Goal: Check status

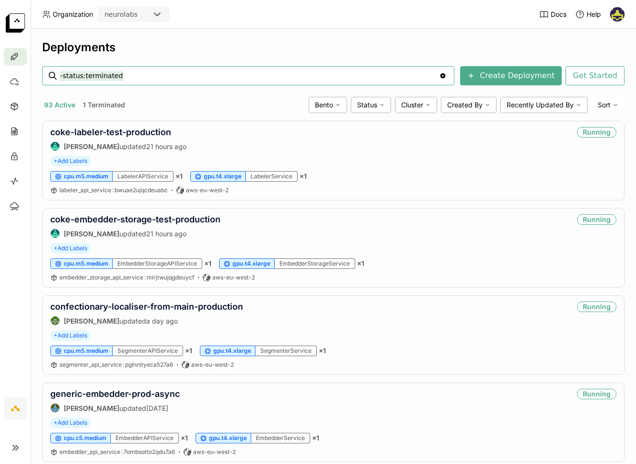
click at [143, 74] on input "-status:terminated" at bounding box center [248, 75] width 379 height 15
click at [142, 74] on input "-status:terminated" at bounding box center [248, 75] width 379 height 15
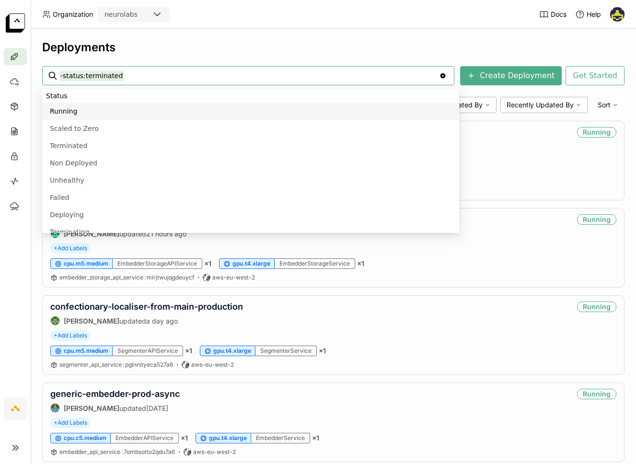
click at [142, 75] on input "-status:terminated" at bounding box center [248, 75] width 379 height 15
drag, startPoint x: 142, startPoint y: 75, endPoint x: 30, endPoint y: 69, distance: 112.2
click at [30, 69] on main "Deployments -status:terminated -status:terminated Clear value Create Deployment…" at bounding box center [318, 232] width 636 height 464
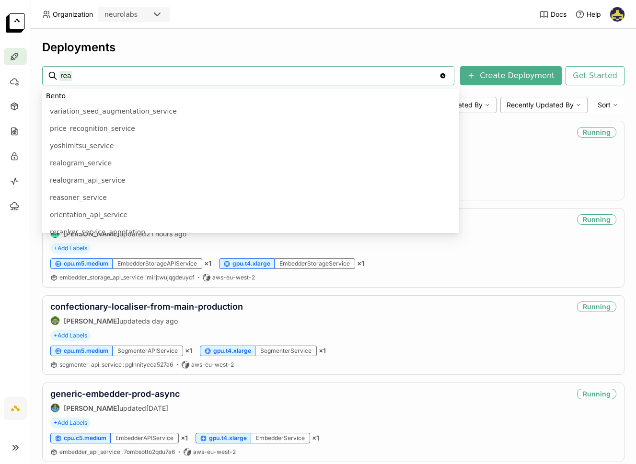
scroll to position [42, 0]
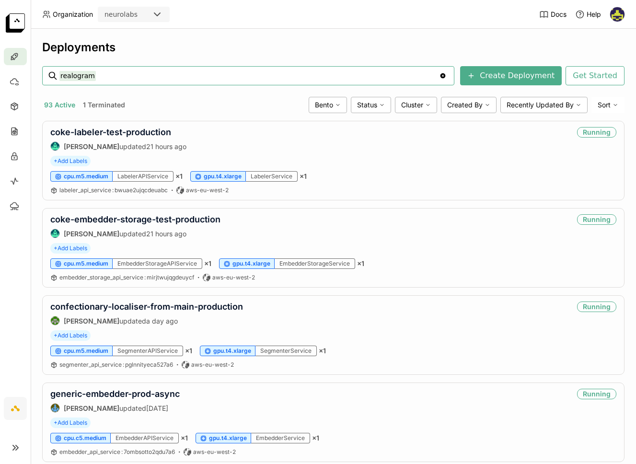
type input "realogram"
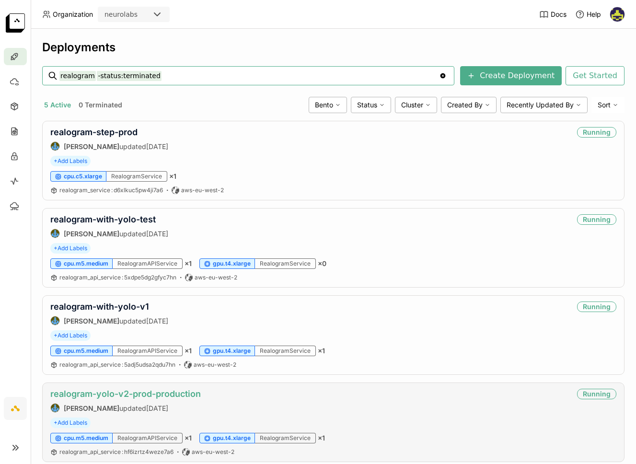
click at [138, 395] on link "realogram-yolo-v2-prod-production" at bounding box center [125, 394] width 150 height 10
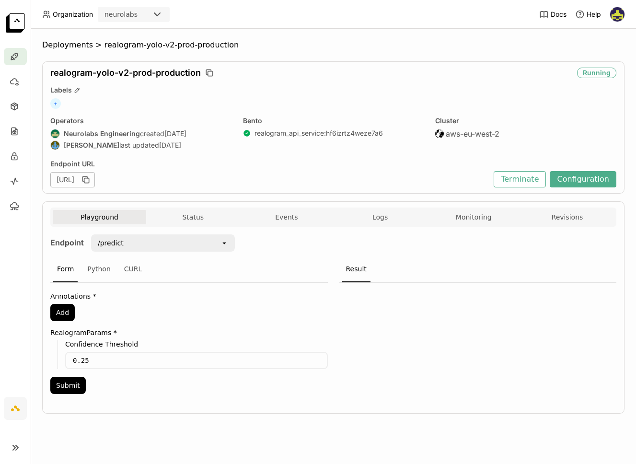
click at [316, 126] on div "Bento realogram_api_service : hf6izrtz4weze7a6" at bounding box center [333, 133] width 181 height 35
click at [311, 137] on link "realogram_api_service : hf6izrtz4weze7a6" at bounding box center [318, 133] width 128 height 9
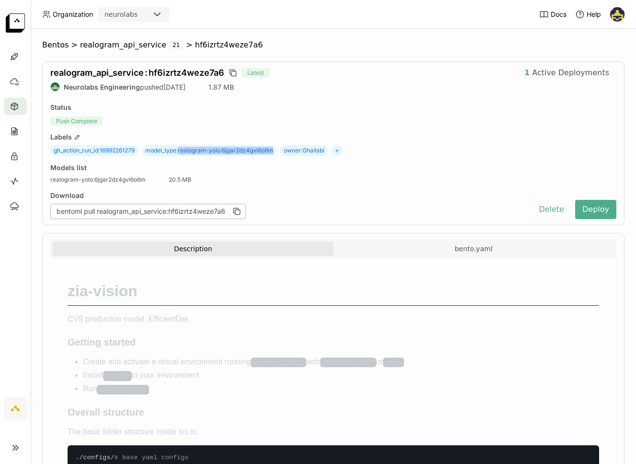
drag, startPoint x: 181, startPoint y: 152, endPoint x: 275, endPoint y: 155, distance: 94.9
click at [275, 155] on span "model_type : realogram-yolo:6jgar2dz4gvl6o6m" at bounding box center [209, 150] width 135 height 11
copy span "realogram-yolo:6jgar2dz4gvl6o6m"
